Goal: Information Seeking & Learning: Learn about a topic

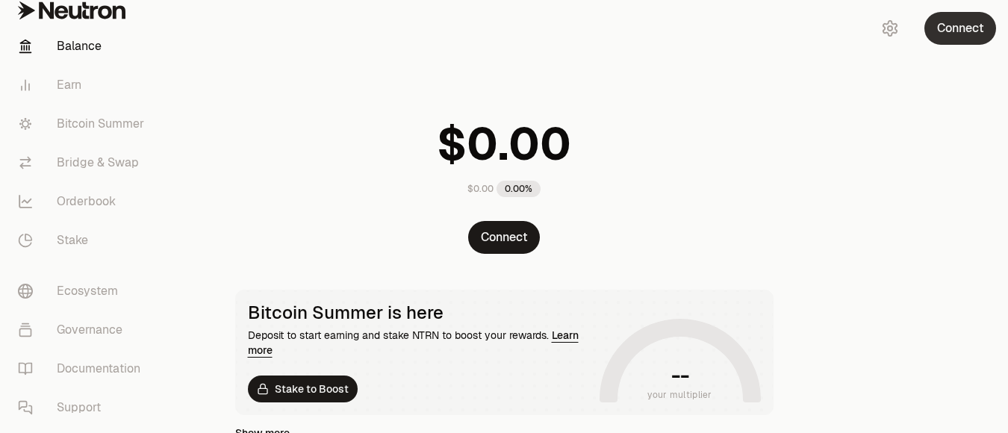
click at [939, 29] on button "Connect" at bounding box center [961, 28] width 72 height 33
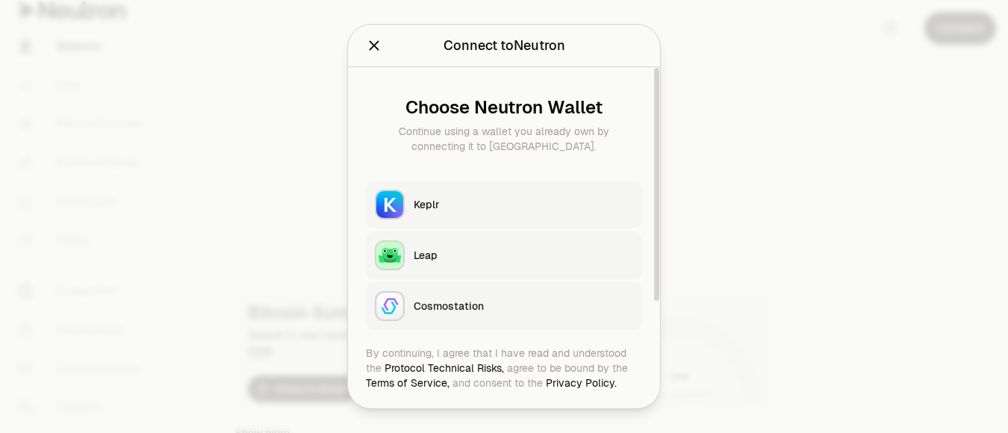
click at [471, 202] on div "Keplr" at bounding box center [524, 204] width 220 height 15
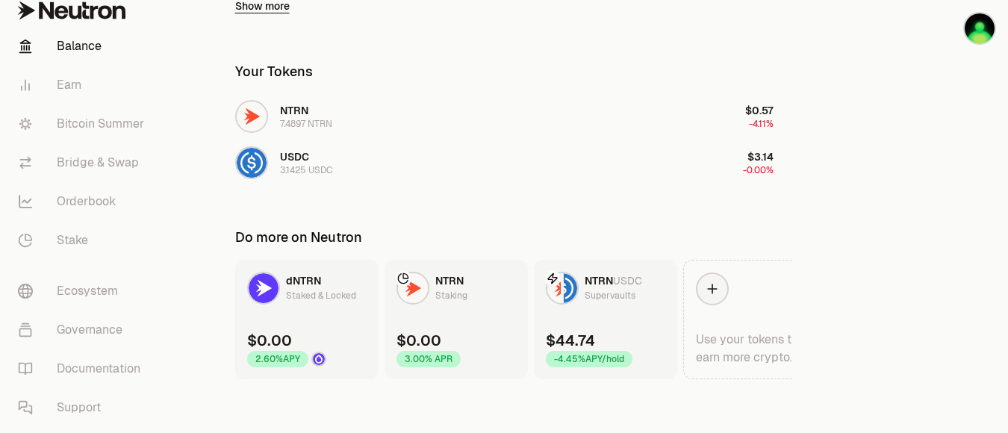
scroll to position [582, 0]
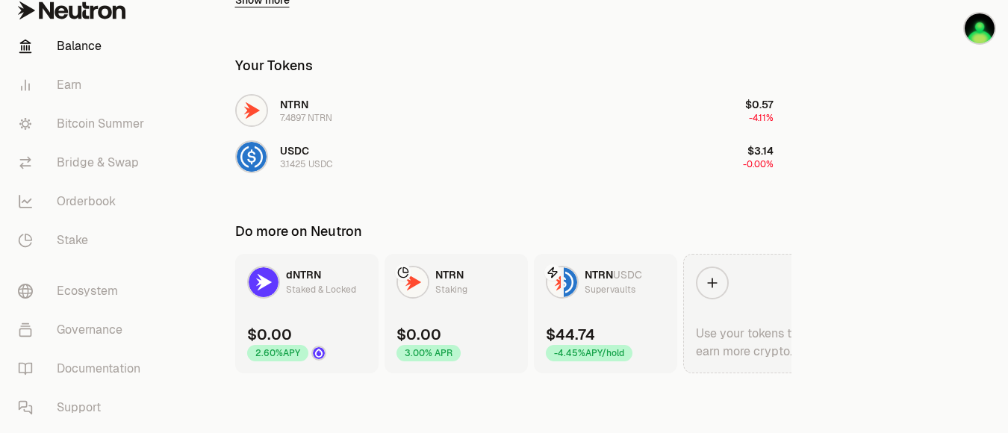
click at [712, 282] on icon at bounding box center [712, 283] width 15 height 15
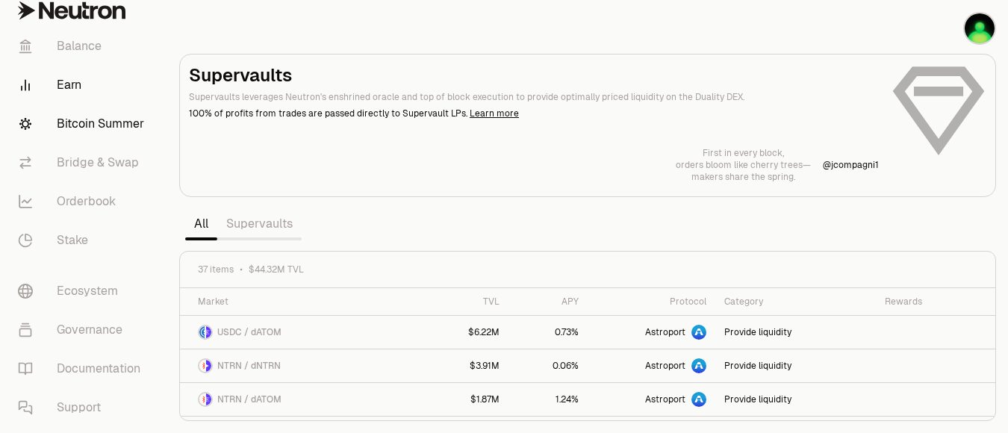
click at [113, 131] on link "Bitcoin Summer" at bounding box center [83, 124] width 155 height 39
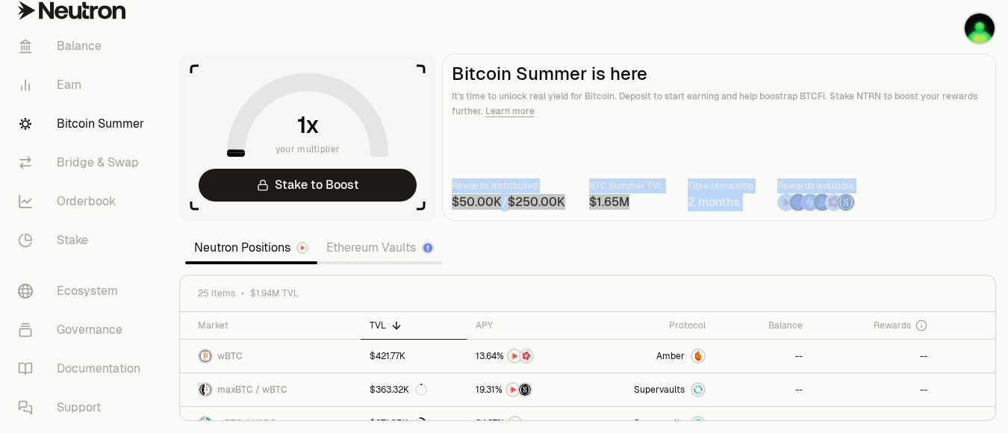
drag, startPoint x: 452, startPoint y: 189, endPoint x: 866, endPoint y: 206, distance: 414.8
click at [866, 206] on div "Rewards distributed / BTC Summer TVL Time remaining 2 months Rewards available" at bounding box center [719, 194] width 535 height 33
click at [818, 227] on div "Copy" at bounding box center [830, 229] width 25 height 12
drag, startPoint x: 461, startPoint y: 202, endPoint x: 448, endPoint y: 205, distance: 13.2
click at [457, 203] on number-flow-react at bounding box center [477, 202] width 50 height 18
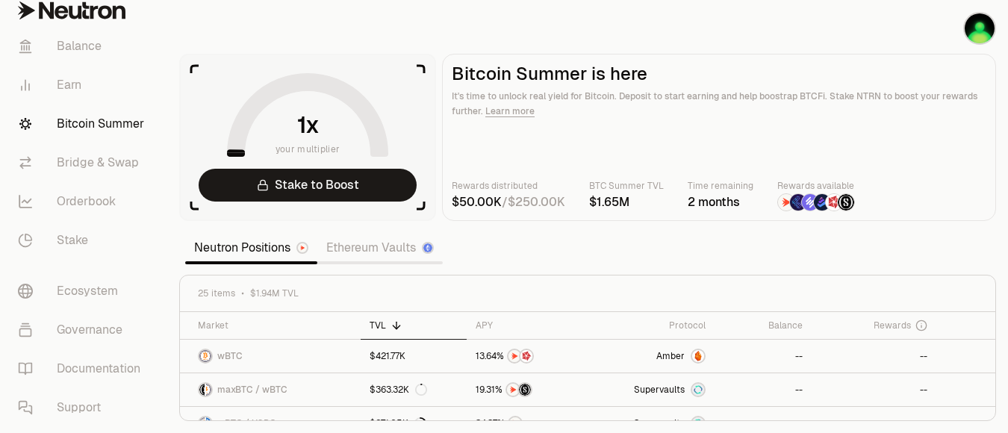
drag, startPoint x: 450, startPoint y: 196, endPoint x: 574, endPoint y: 198, distance: 124.7
click at [574, 198] on main "Bitcoin Summer is here It's time to unlock real yield for Bitcoin. Deposit to s…" at bounding box center [719, 137] width 554 height 167
click at [520, 225] on icon at bounding box center [515, 221] width 9 height 9
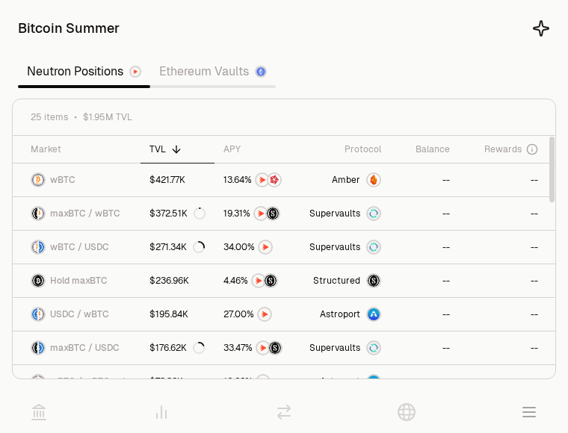
click at [465, 83] on section "Bitcoin Summer Neutron Positions Ethereum Vaults 25 items $1.95M TVL Market TVL…" at bounding box center [284, 195] width 568 height 391
click at [220, 79] on link "Ethereum Vaults" at bounding box center [212, 72] width 125 height 30
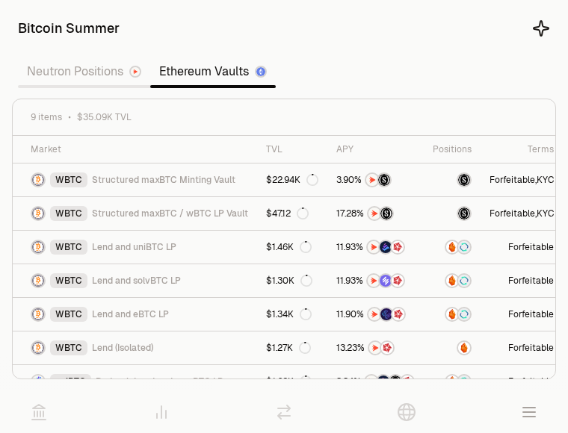
click at [103, 72] on link "Neutron Positions" at bounding box center [84, 72] width 132 height 30
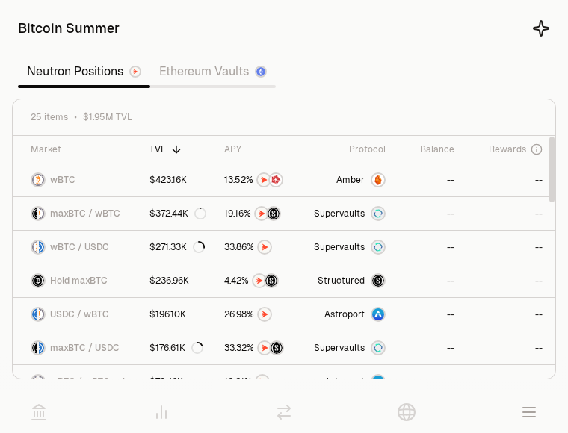
drag, startPoint x: 551, startPoint y: 196, endPoint x: 559, endPoint y: 169, distance: 28.1
click at [554, 169] on div at bounding box center [551, 170] width 5 height 66
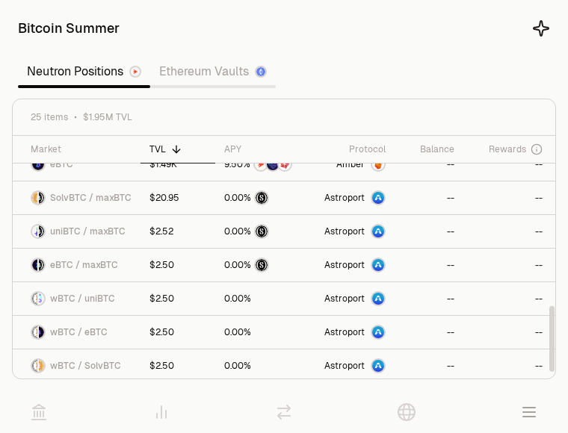
scroll to position [624, 0]
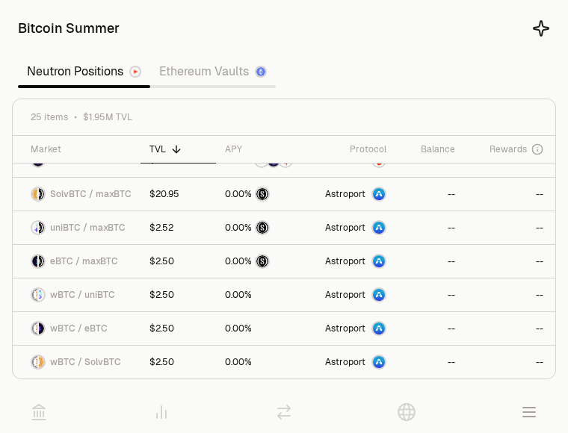
click at [538, 410] on button "button" at bounding box center [529, 412] width 42 height 42
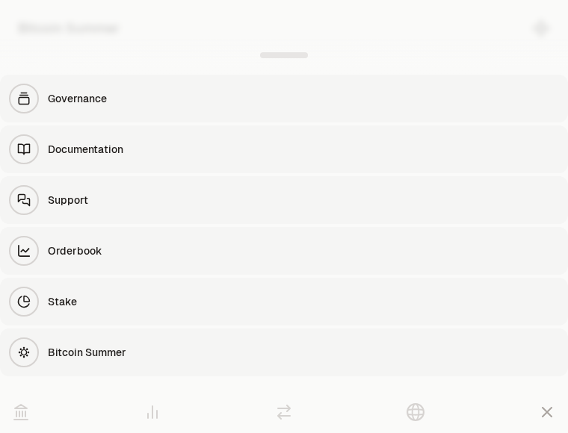
click at [96, 348] on div "Bitcoin Summer" at bounding box center [303, 352] width 511 height 15
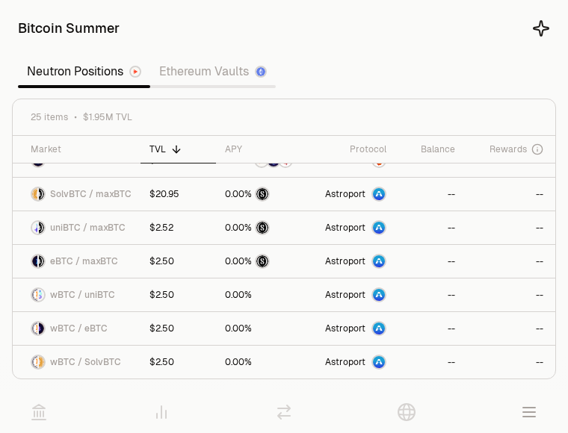
click at [40, 411] on icon at bounding box center [38, 412] width 13 height 15
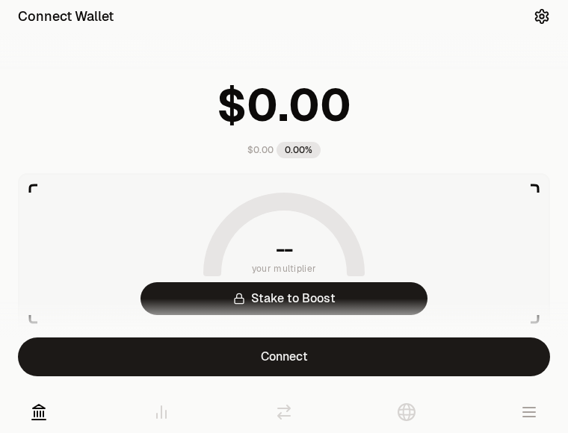
click at [287, 411] on icon at bounding box center [284, 412] width 12 height 13
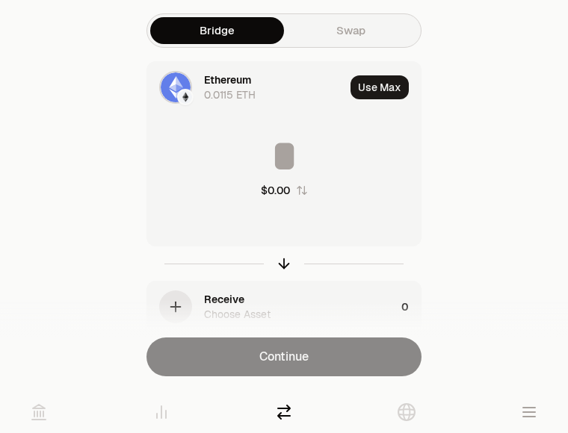
click at [155, 412] on icon at bounding box center [161, 412] width 18 height 18
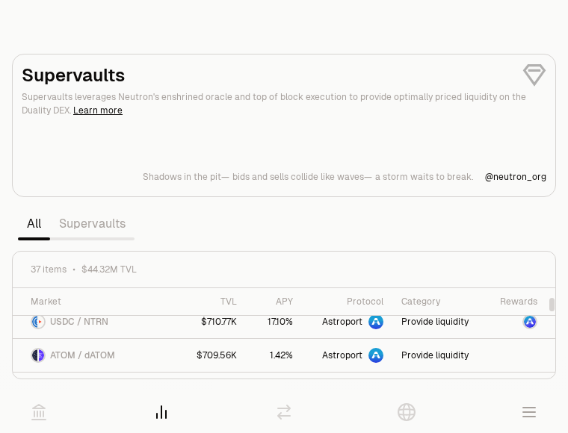
scroll to position [151, 0]
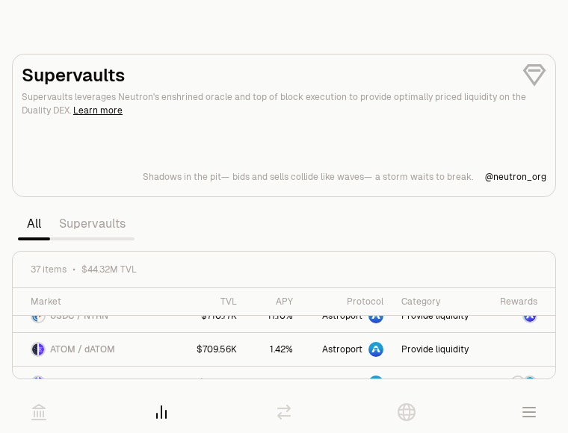
click at [92, 223] on link "Supervaults" at bounding box center [92, 224] width 84 height 30
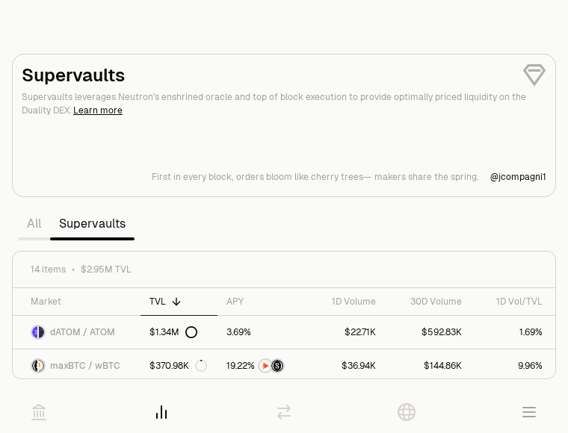
click at [37, 223] on link "All" at bounding box center [34, 224] width 32 height 30
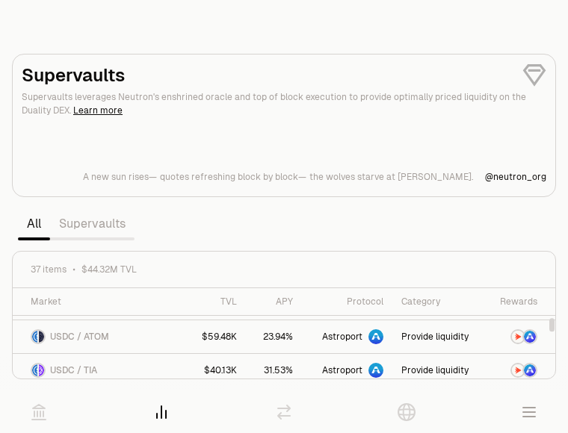
scroll to position [478, 0]
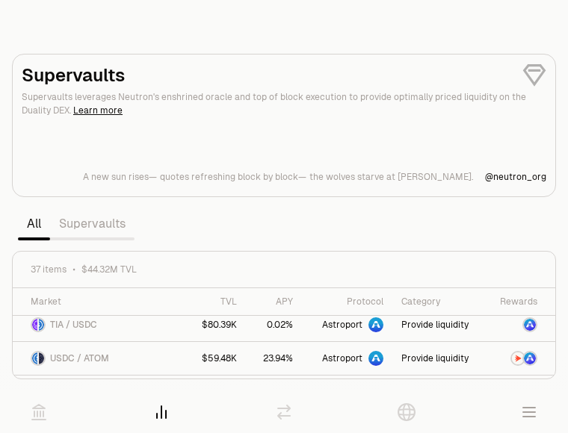
click at [95, 220] on link "Supervaults" at bounding box center [92, 224] width 84 height 30
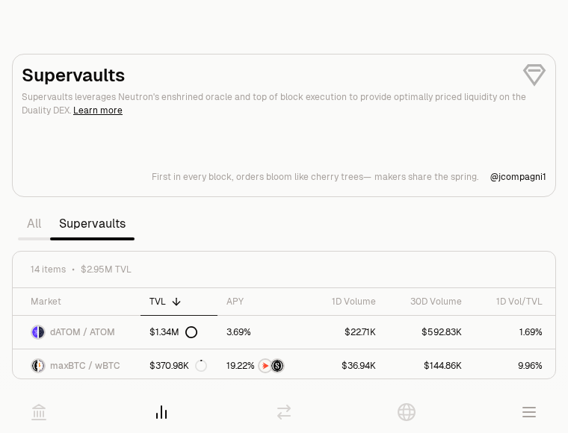
click at [416, 408] on link at bounding box center [406, 412] width 42 height 42
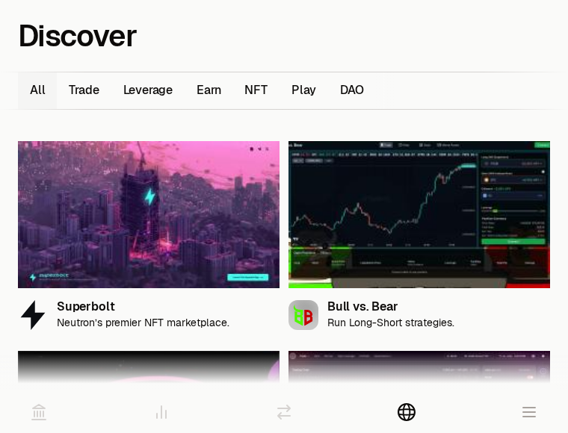
click at [530, 417] on icon "button" at bounding box center [529, 412] width 12 height 9
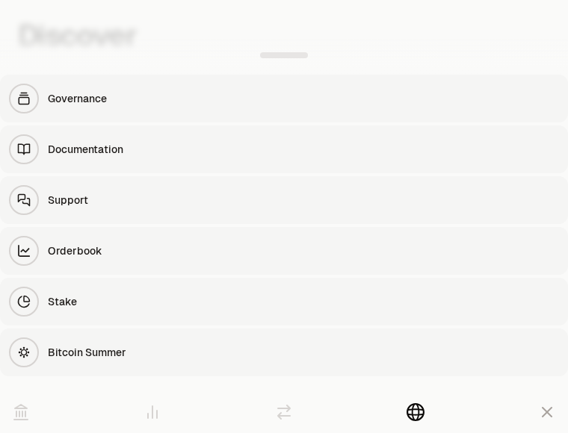
click at [83, 343] on link "Bitcoin Summer" at bounding box center [284, 353] width 568 height 48
